Goal: Navigation & Orientation: Find specific page/section

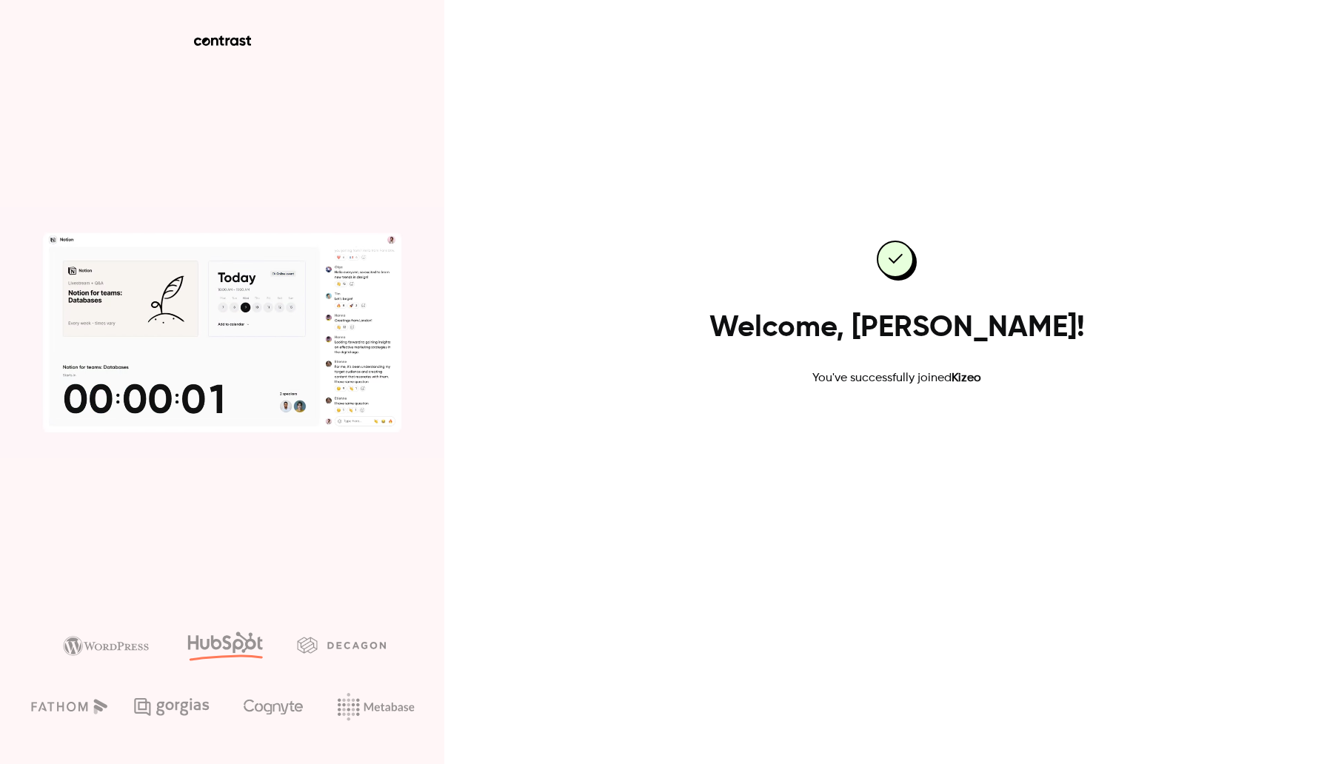
click at [907, 443] on link "Go to dashboard" at bounding box center [897, 435] width 126 height 36
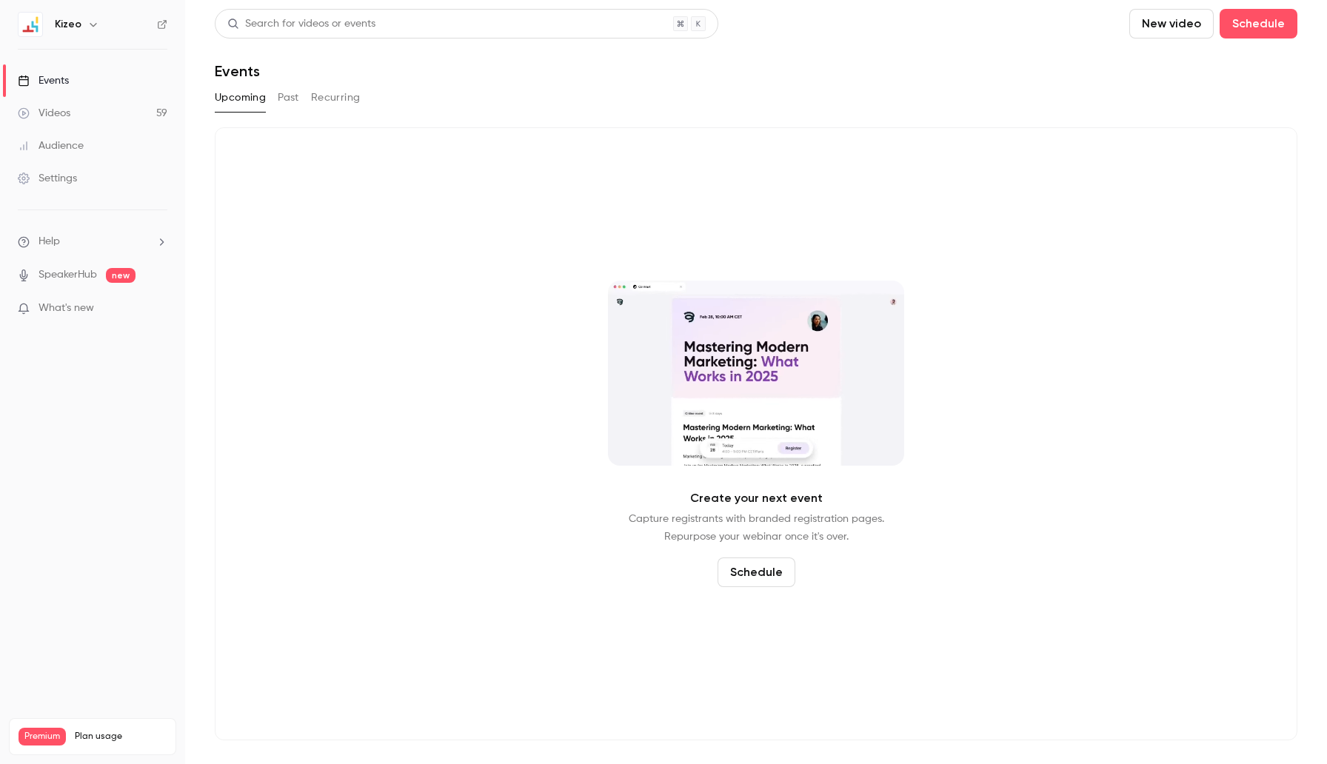
click at [93, 112] on link "Videos 59" at bounding box center [92, 113] width 185 height 33
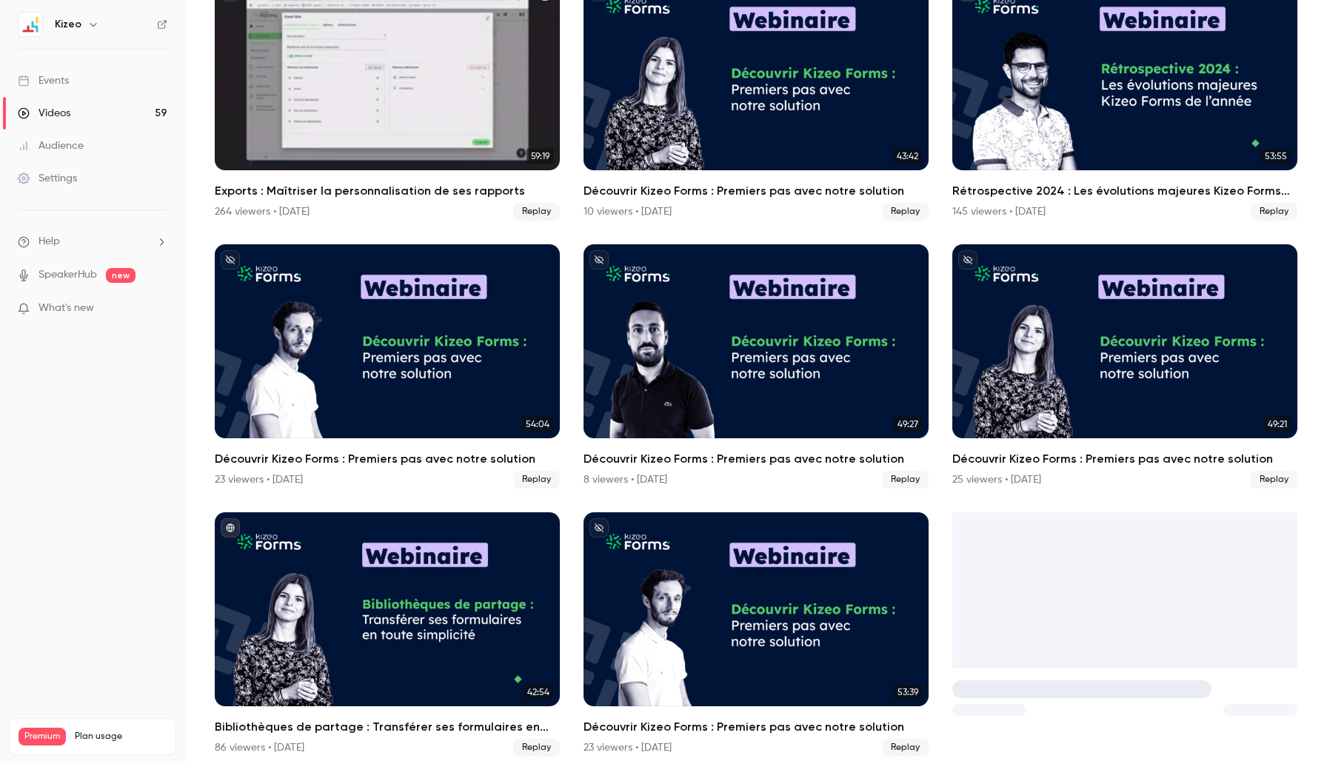
scroll to position [1230, 0]
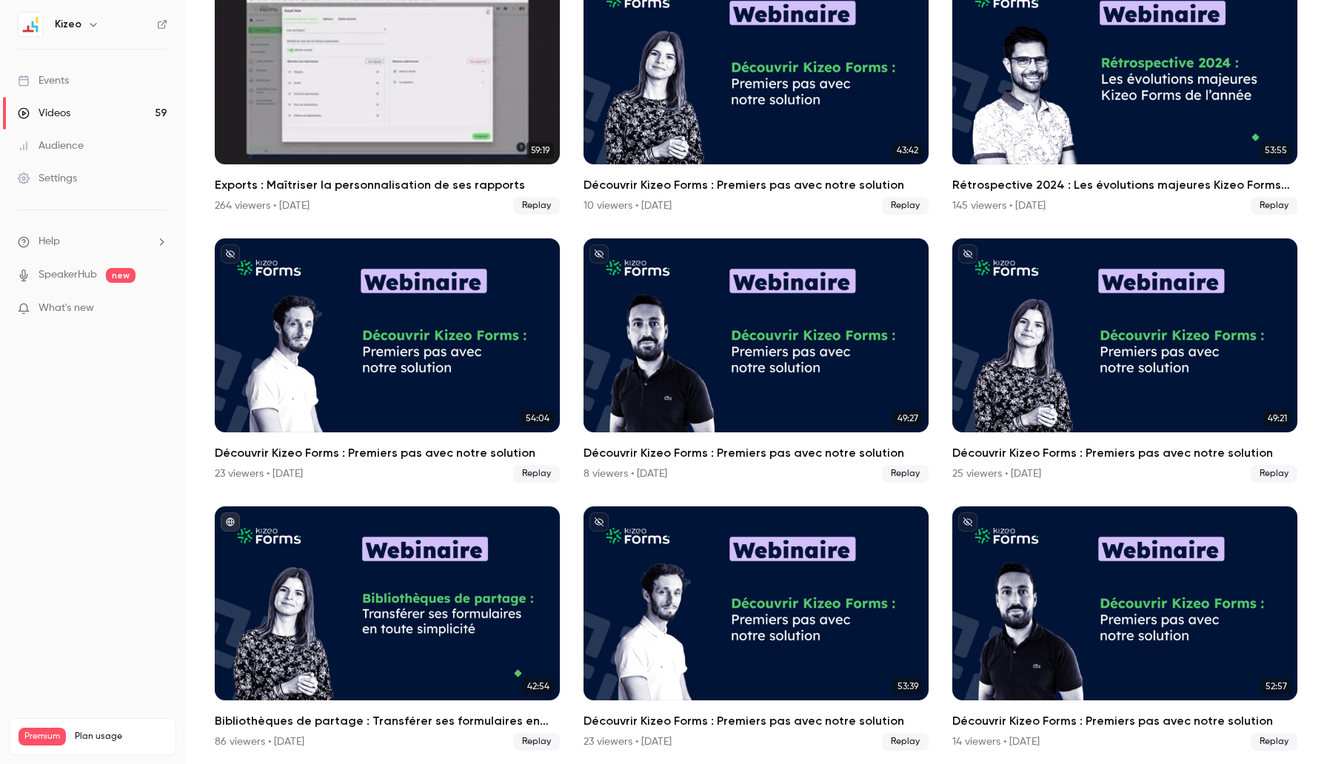
drag, startPoint x: 1026, startPoint y: 429, endPoint x: 521, endPoint y: 19, distance: 650.6
